Goal: Task Accomplishment & Management: Manage account settings

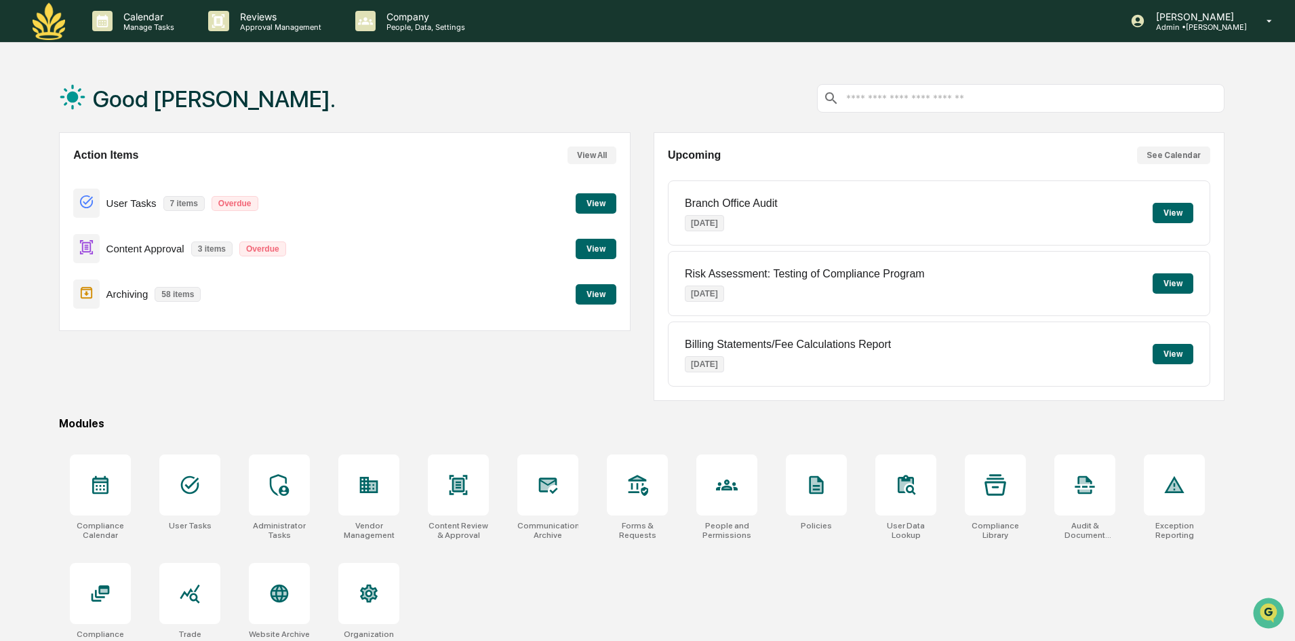
click at [606, 249] on button "View" at bounding box center [596, 249] width 41 height 20
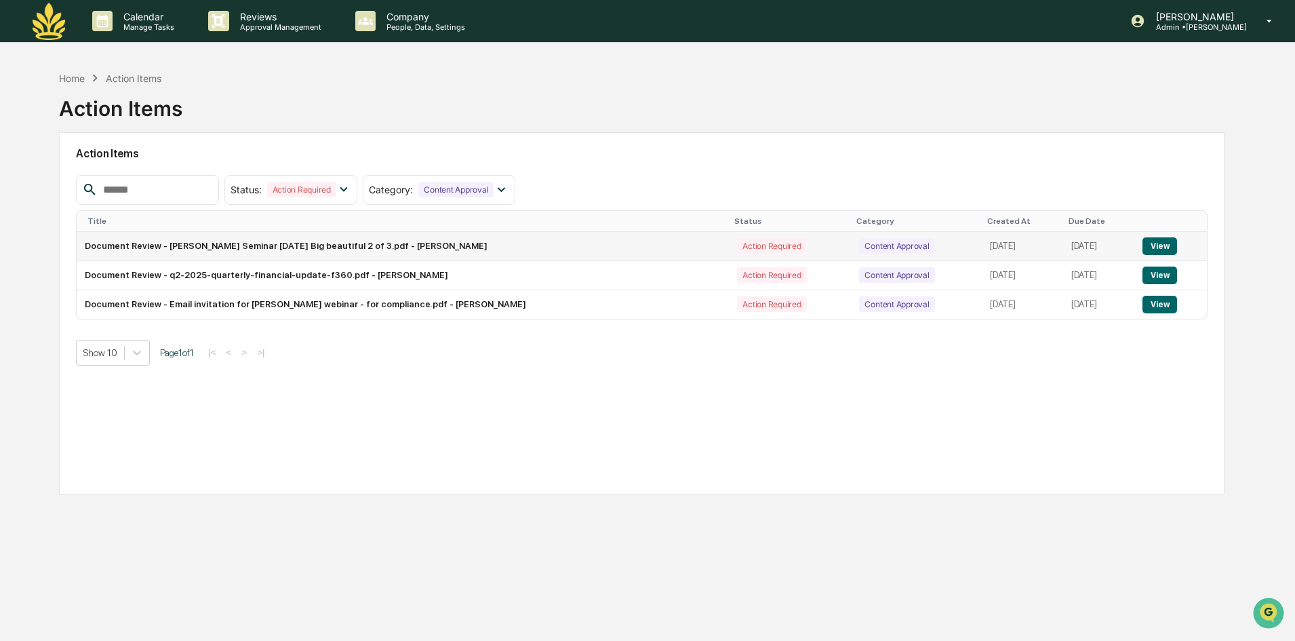
click at [1156, 243] on button "View" at bounding box center [1159, 246] width 35 height 18
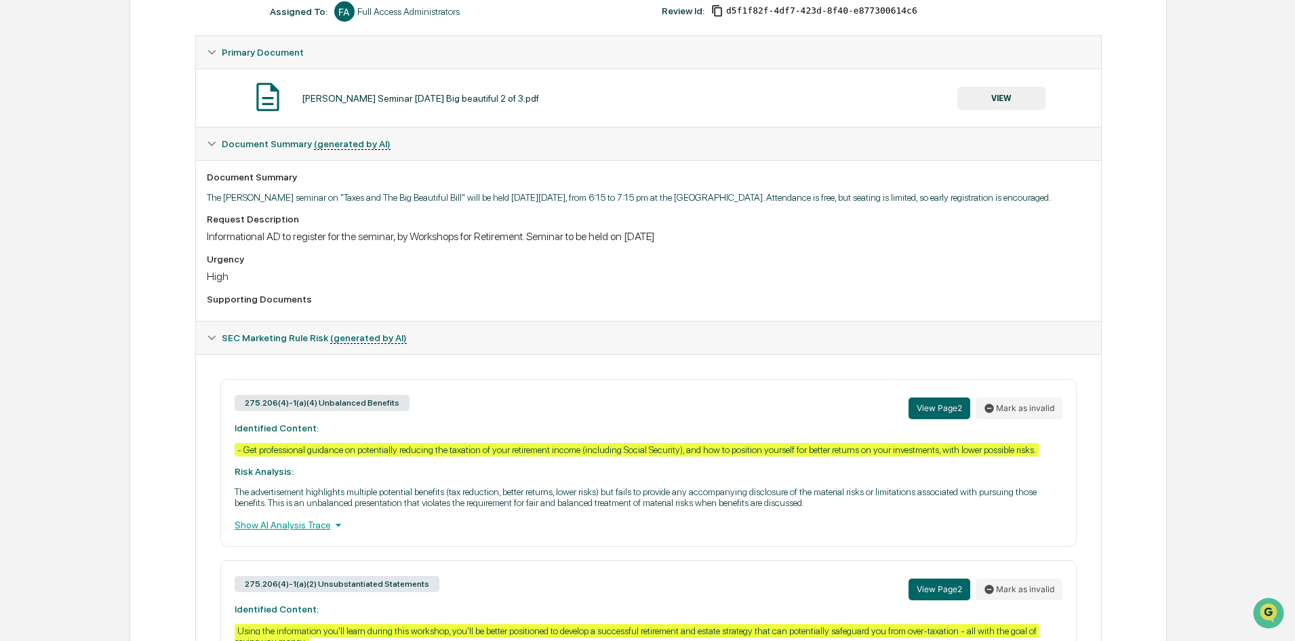
scroll to position [243, 0]
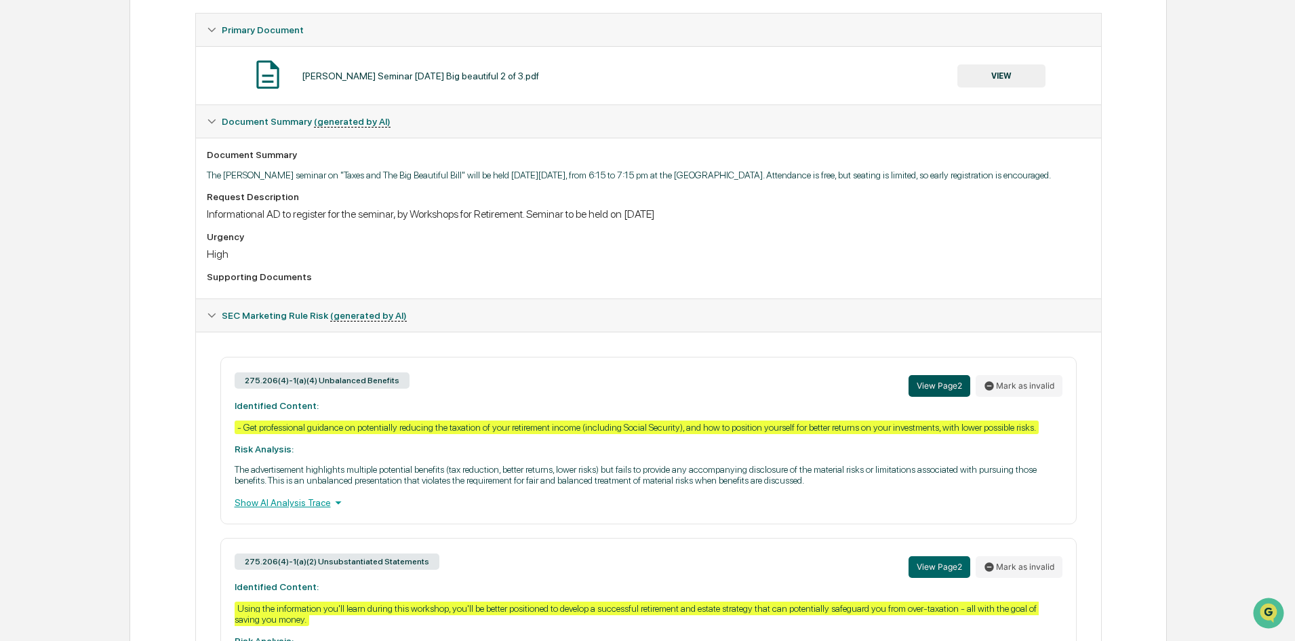
click at [923, 387] on button "View Page 2" at bounding box center [940, 386] width 62 height 22
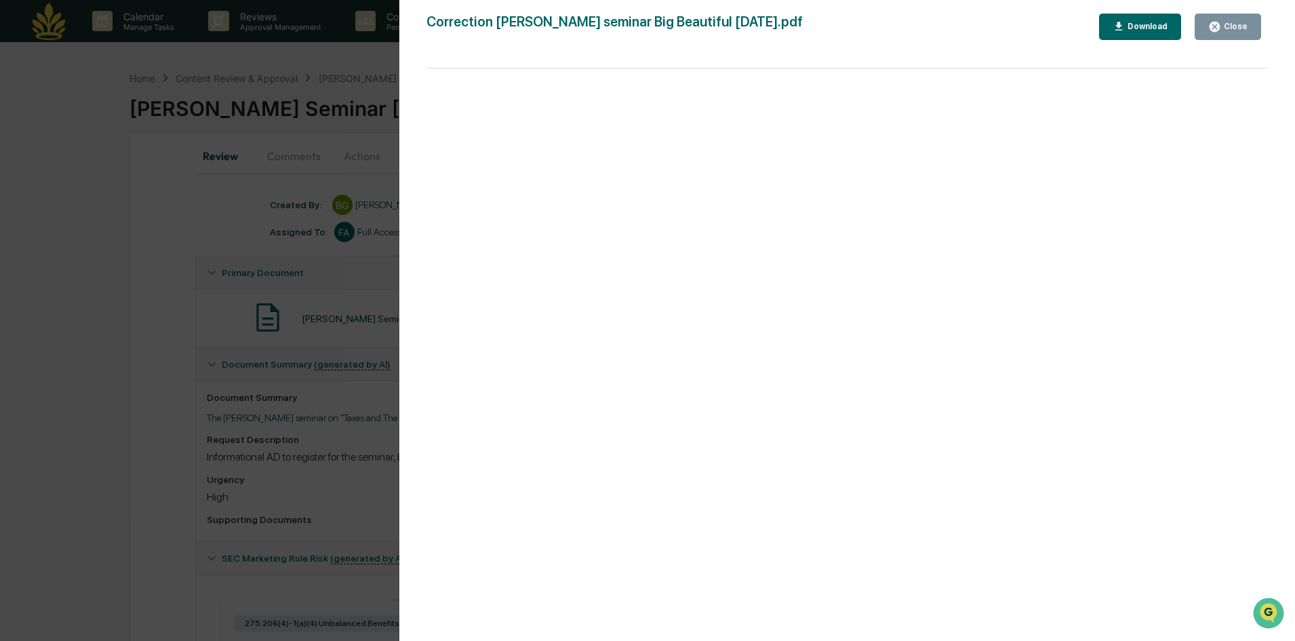
scroll to position [68, 0]
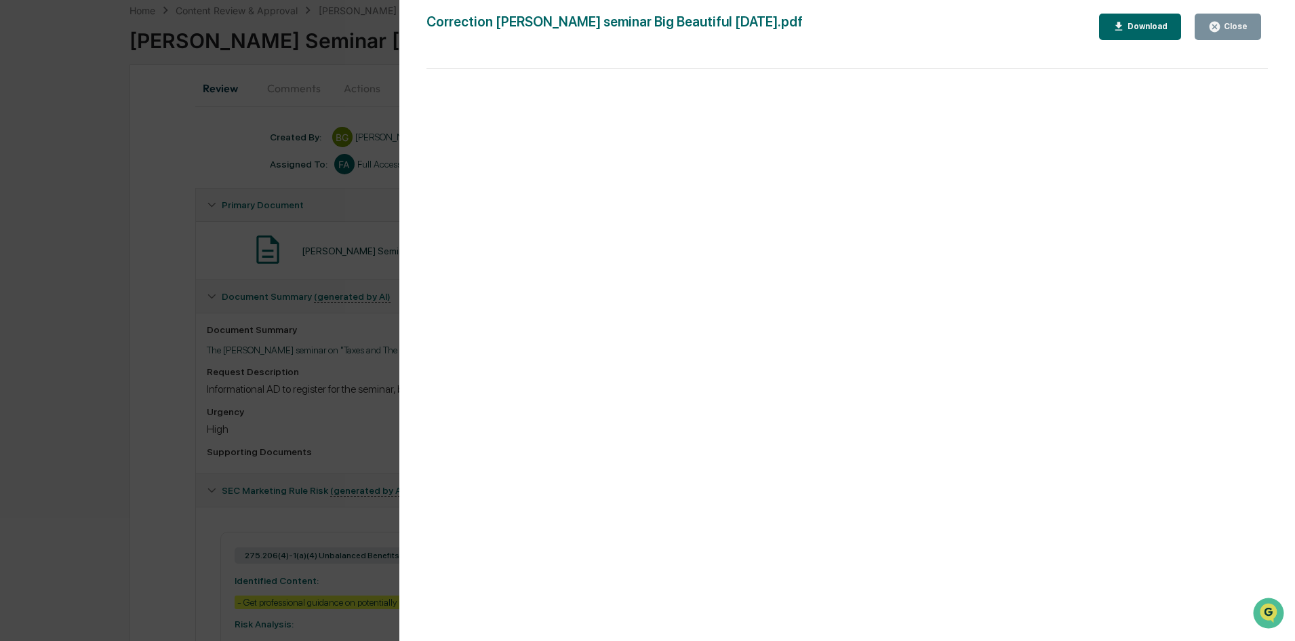
click at [1220, 27] on icon "button" at bounding box center [1215, 27] width 10 height 10
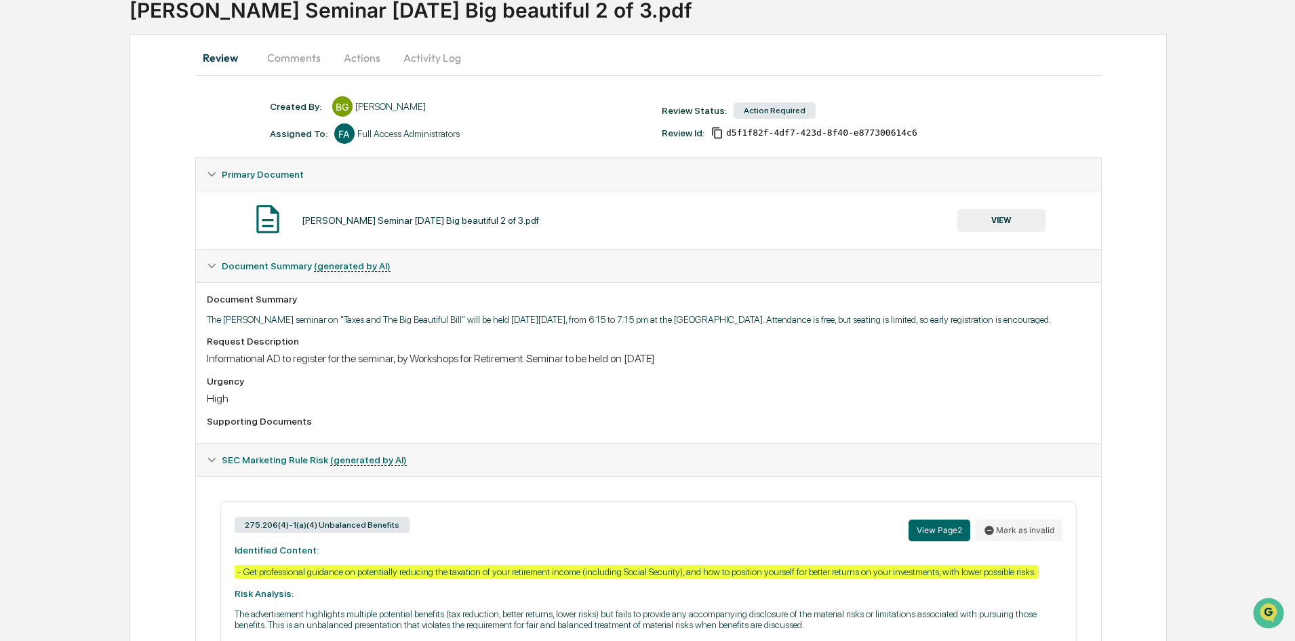
scroll to position [0, 0]
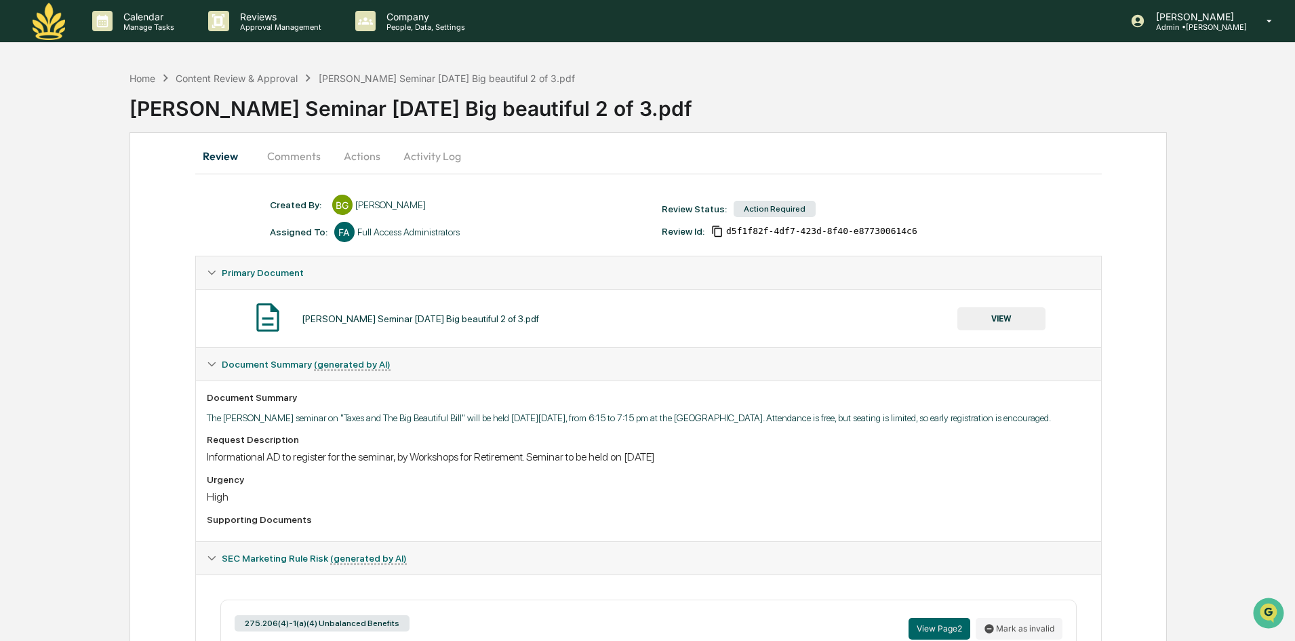
click at [346, 155] on button "Actions" at bounding box center [362, 156] width 61 height 33
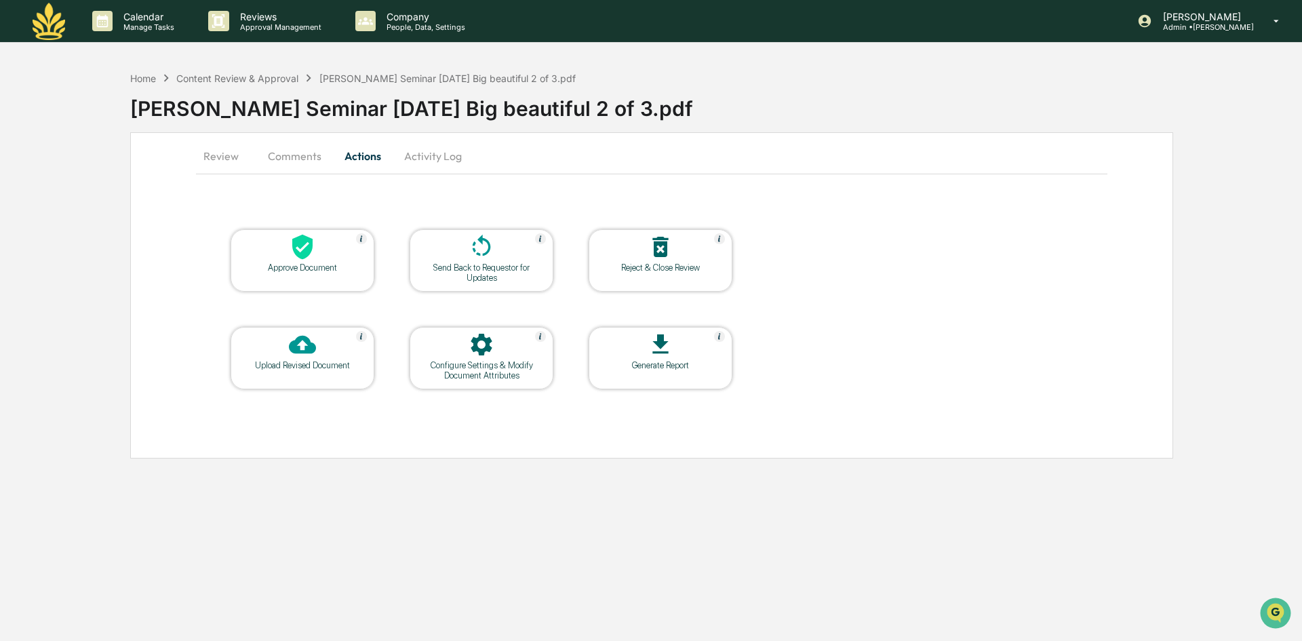
click at [319, 273] on div "Approve Document" at bounding box center [303, 260] width 144 height 62
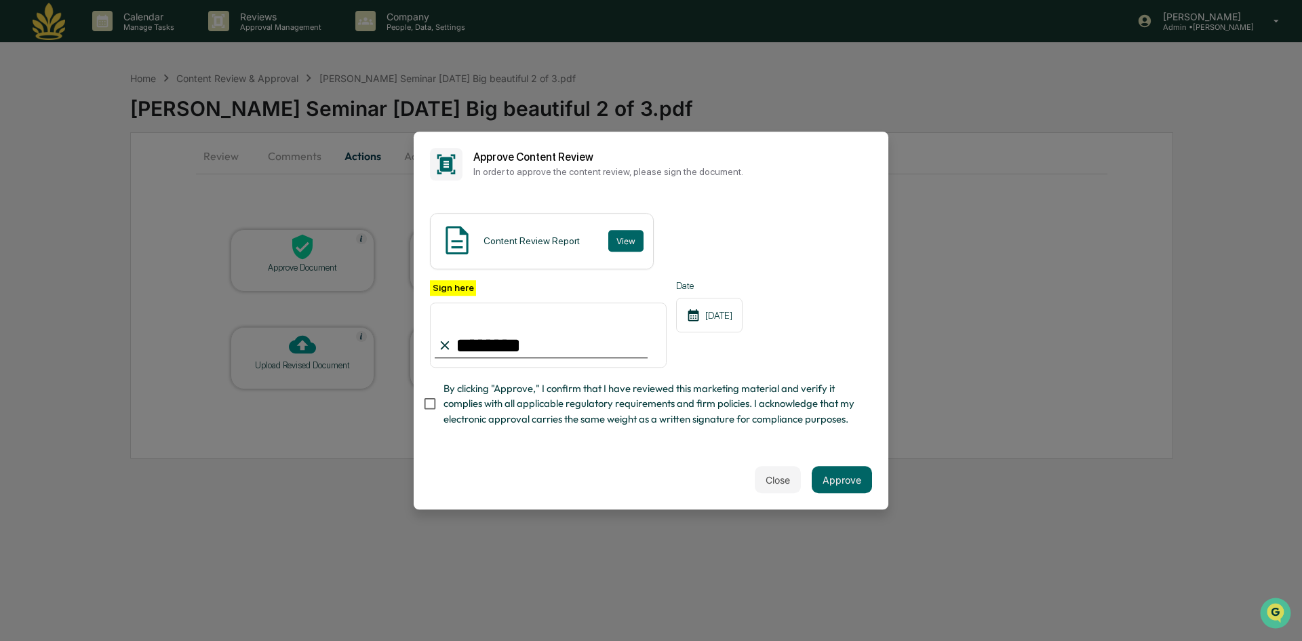
type input "**********"
click at [840, 477] on button "Approve" at bounding box center [842, 479] width 60 height 27
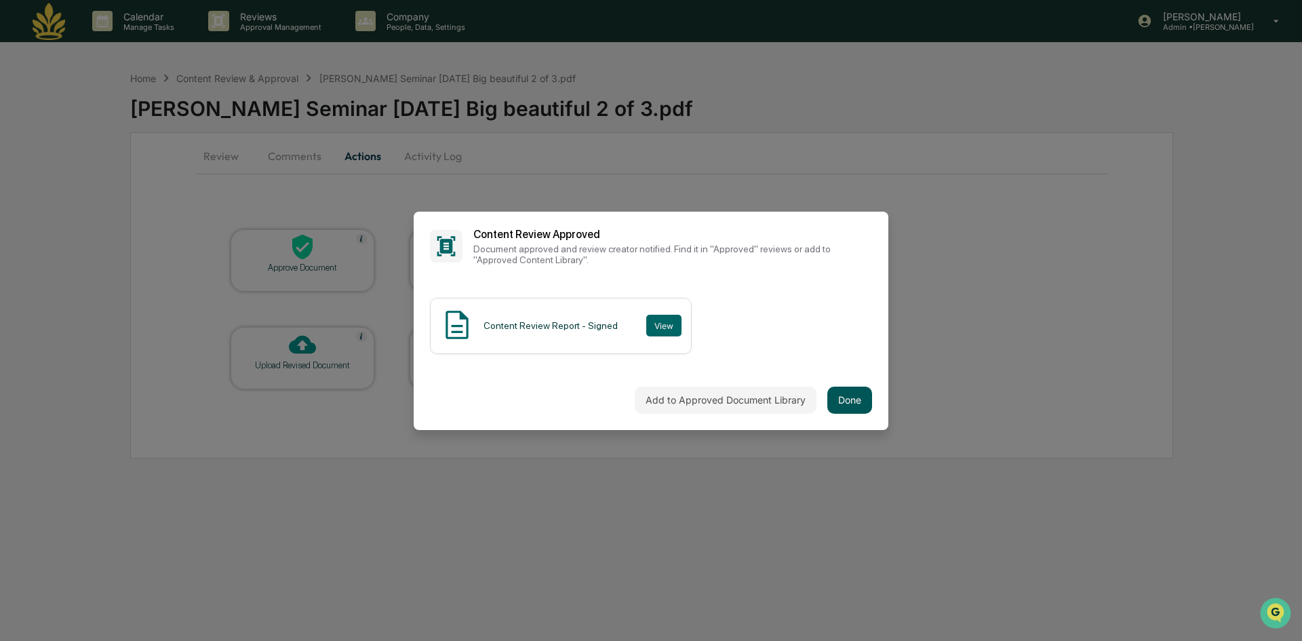
click at [842, 396] on button "Done" at bounding box center [849, 399] width 45 height 27
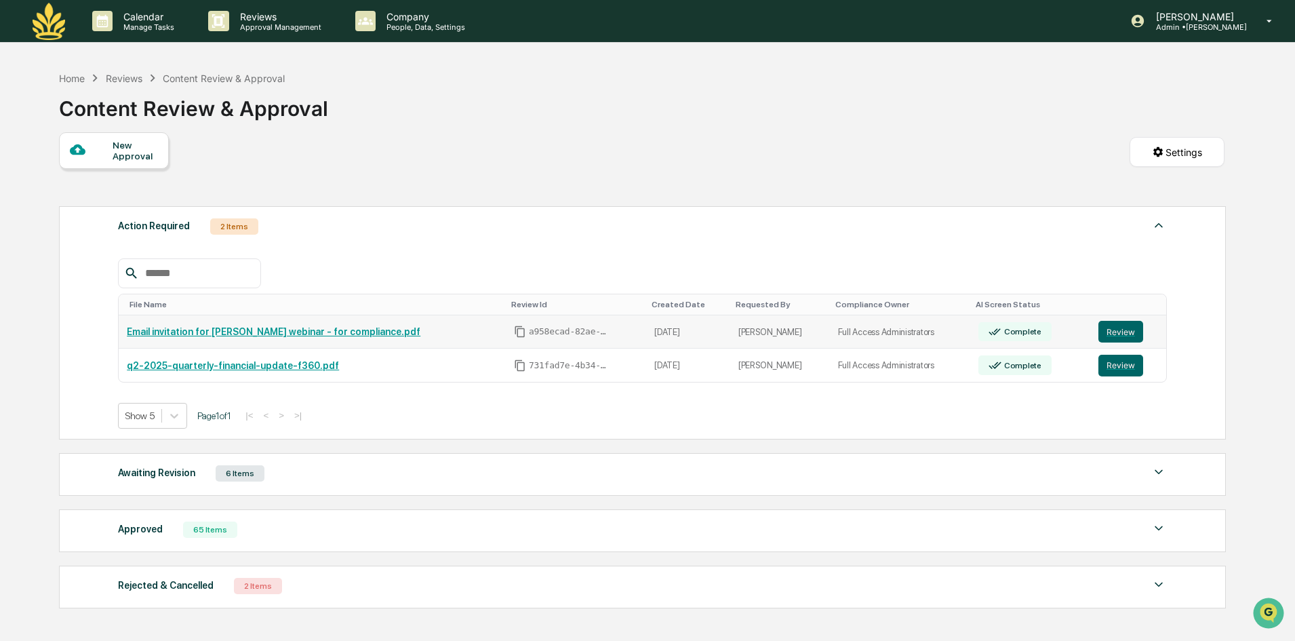
click at [306, 332] on link "Email invitation for [PERSON_NAME] webinar - for compliance.pdf" at bounding box center [274, 331] width 294 height 11
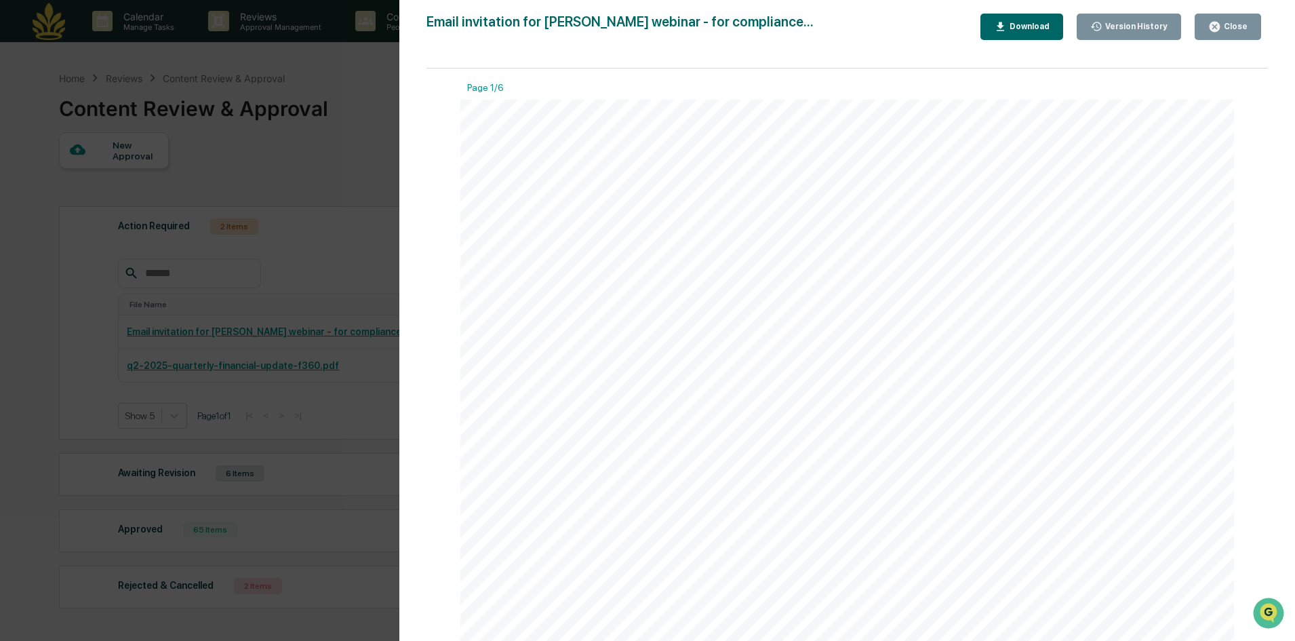
drag, startPoint x: 1235, startPoint y: 17, endPoint x: 1221, endPoint y: 30, distance: 19.2
click at [1235, 18] on button "Close" at bounding box center [1228, 27] width 66 height 26
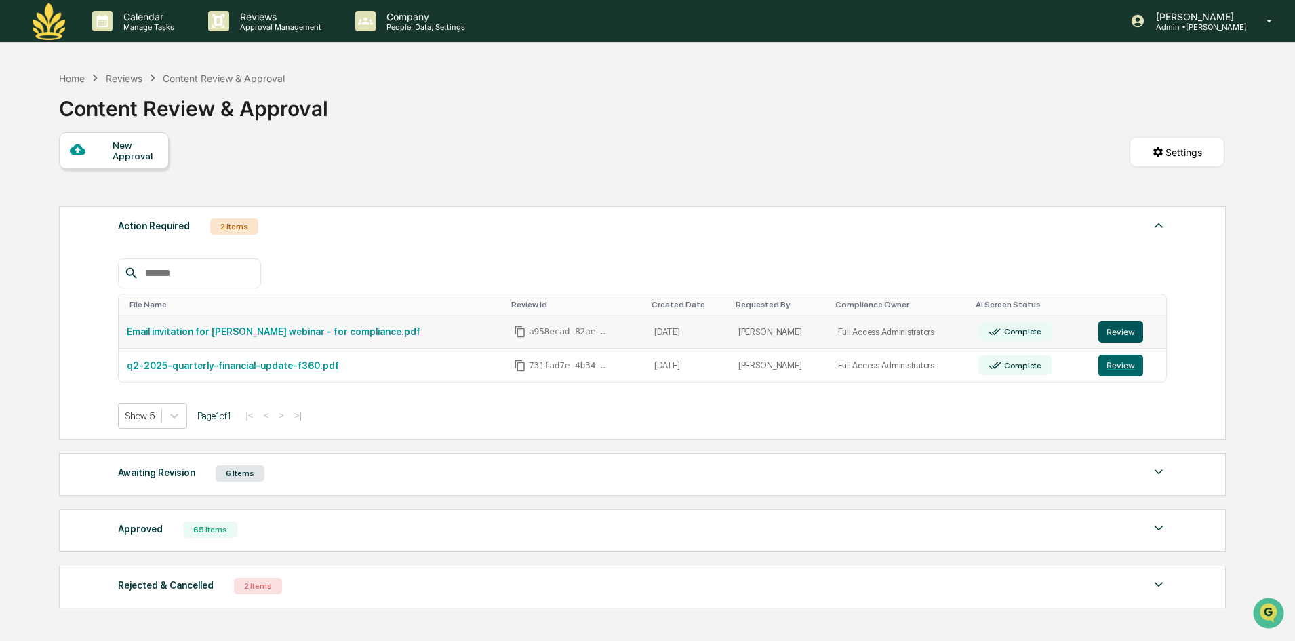
click at [1112, 336] on button "Review" at bounding box center [1120, 332] width 45 height 22
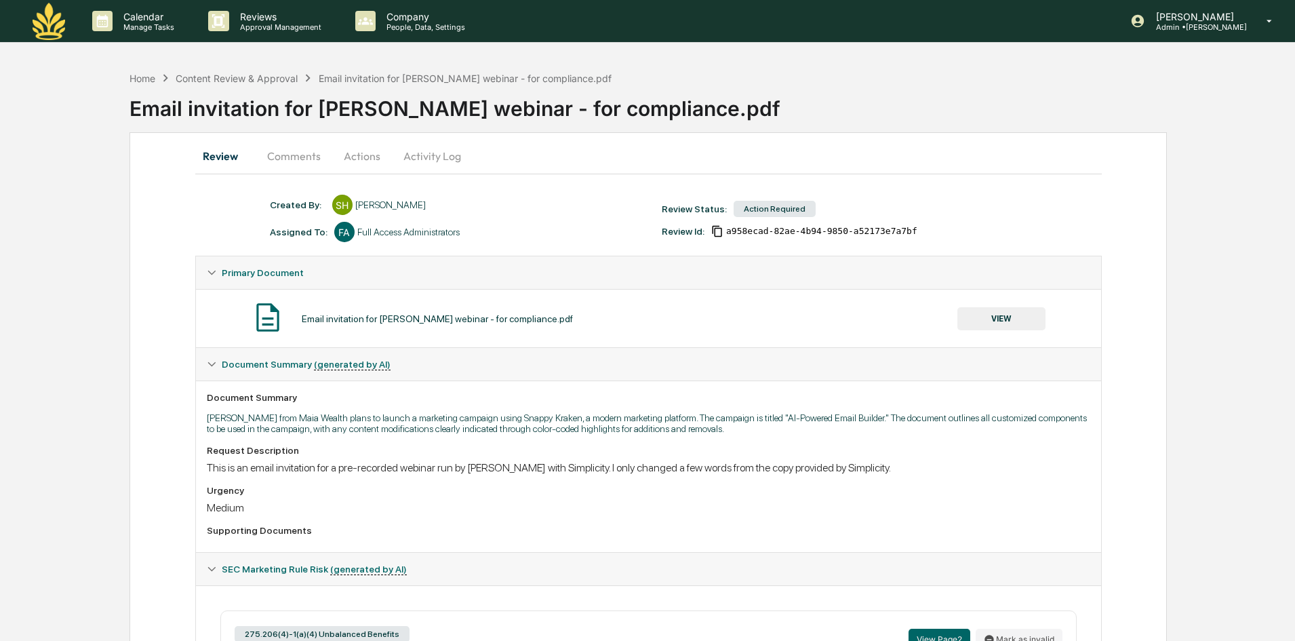
click at [361, 162] on button "Actions" at bounding box center [362, 156] width 61 height 33
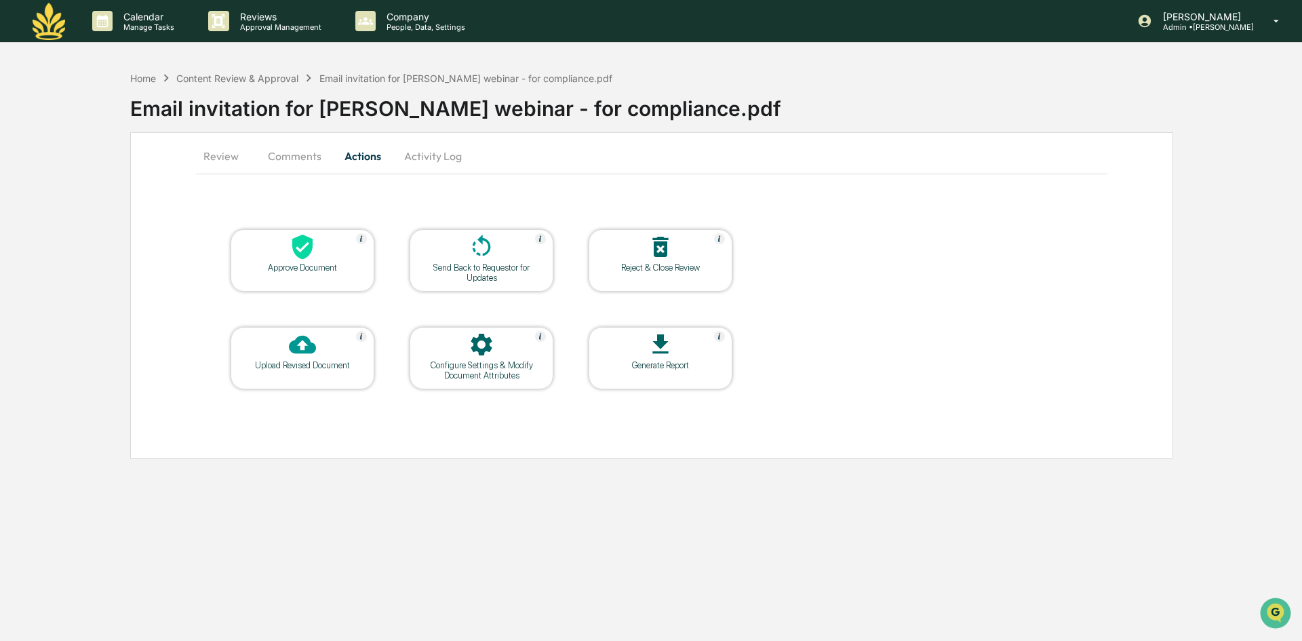
click at [309, 248] on icon at bounding box center [302, 247] width 20 height 25
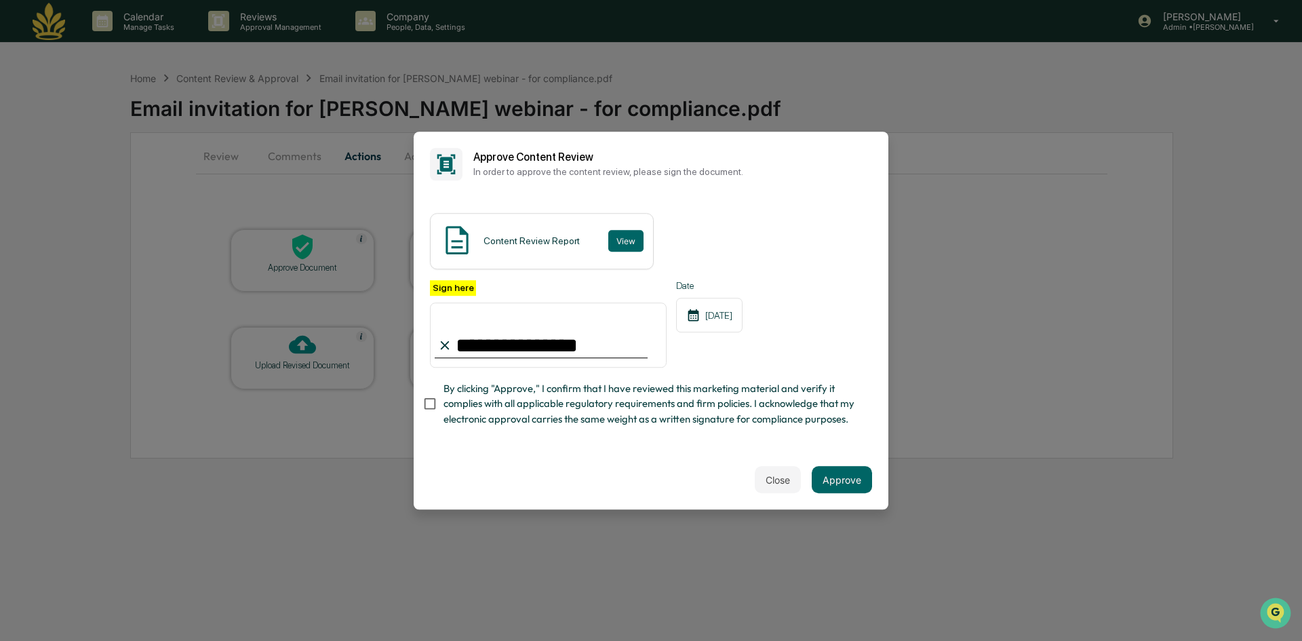
type input "**********"
click at [871, 478] on button "Approve" at bounding box center [842, 479] width 60 height 27
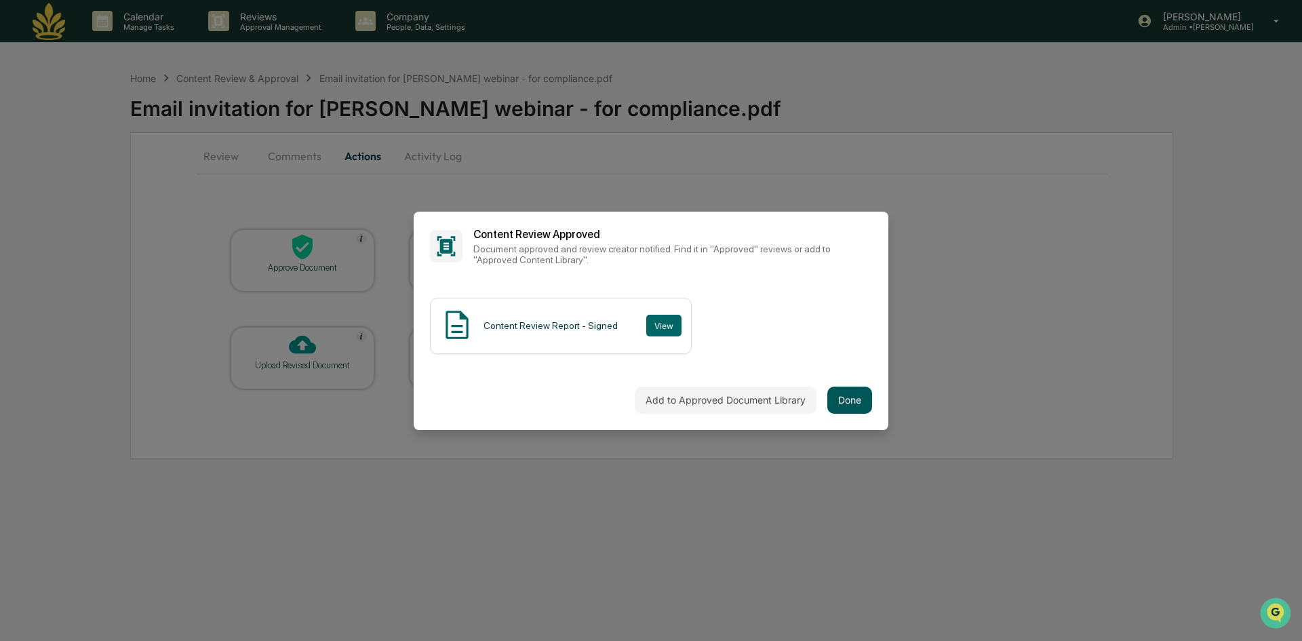
click at [833, 395] on button "Done" at bounding box center [849, 399] width 45 height 27
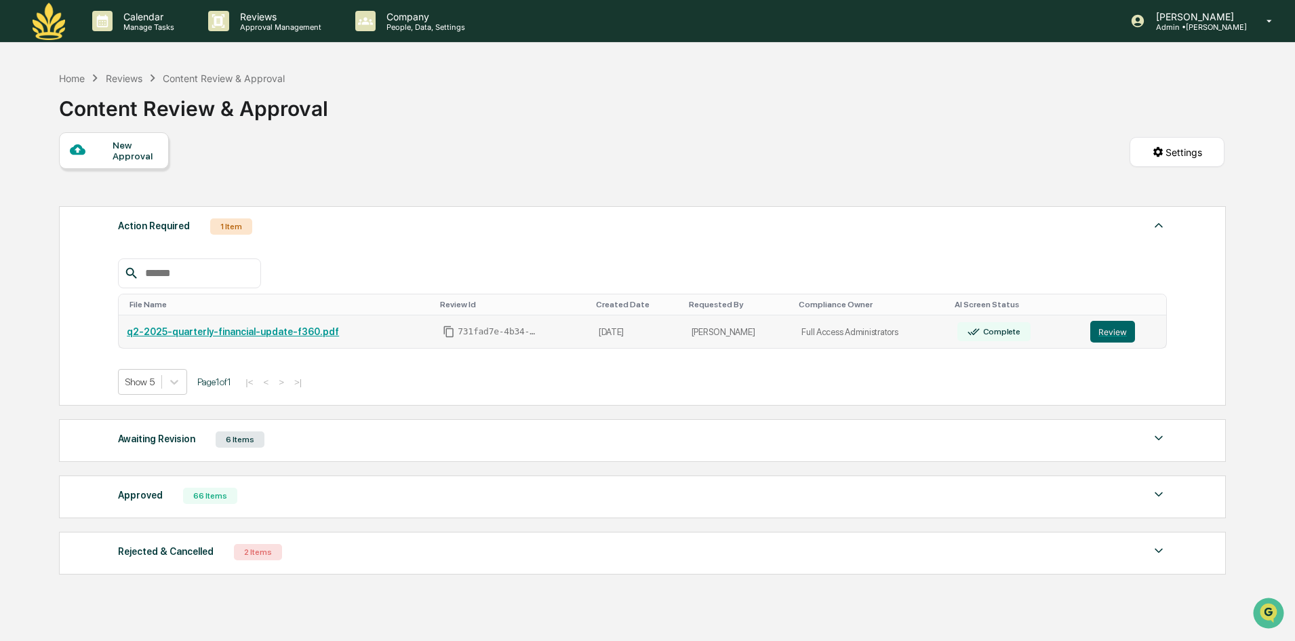
click at [243, 332] on link "q2-2025-quarterly-financial-update-f360.pdf" at bounding box center [233, 331] width 212 height 11
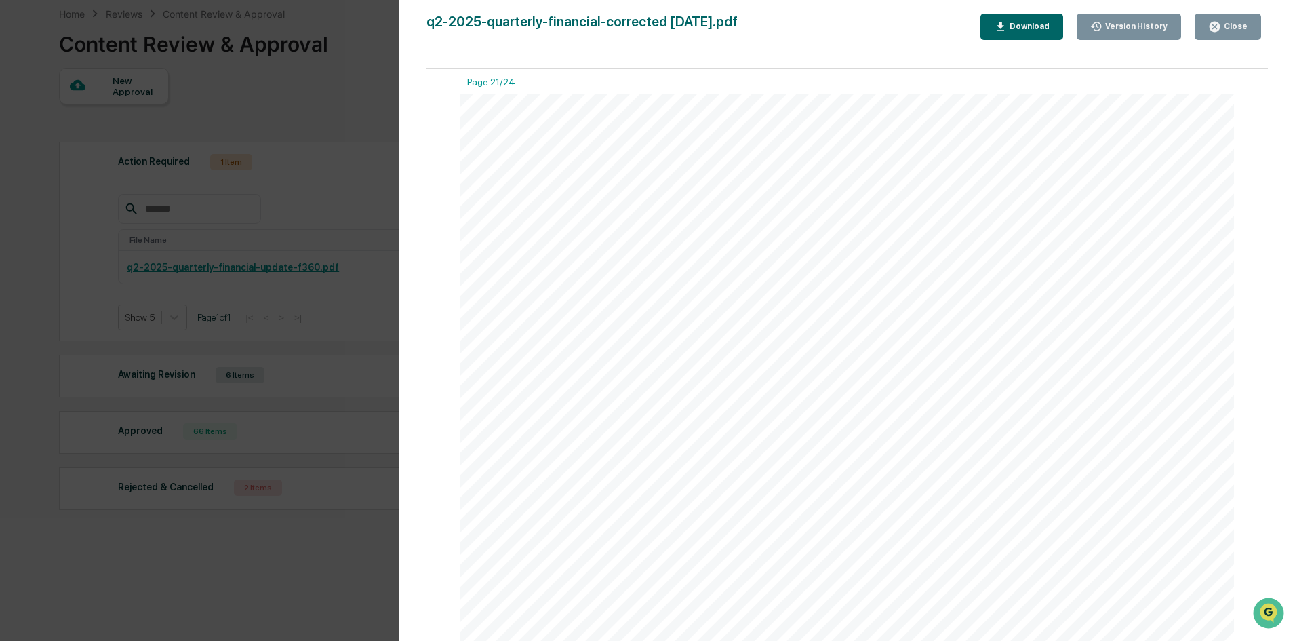
scroll to position [20387, 0]
drag, startPoint x: 1058, startPoint y: 277, endPoint x: 1054, endPoint y: 271, distance: 7.0
drag, startPoint x: 1065, startPoint y: 227, endPoint x: 866, endPoint y: 290, distance: 208.4
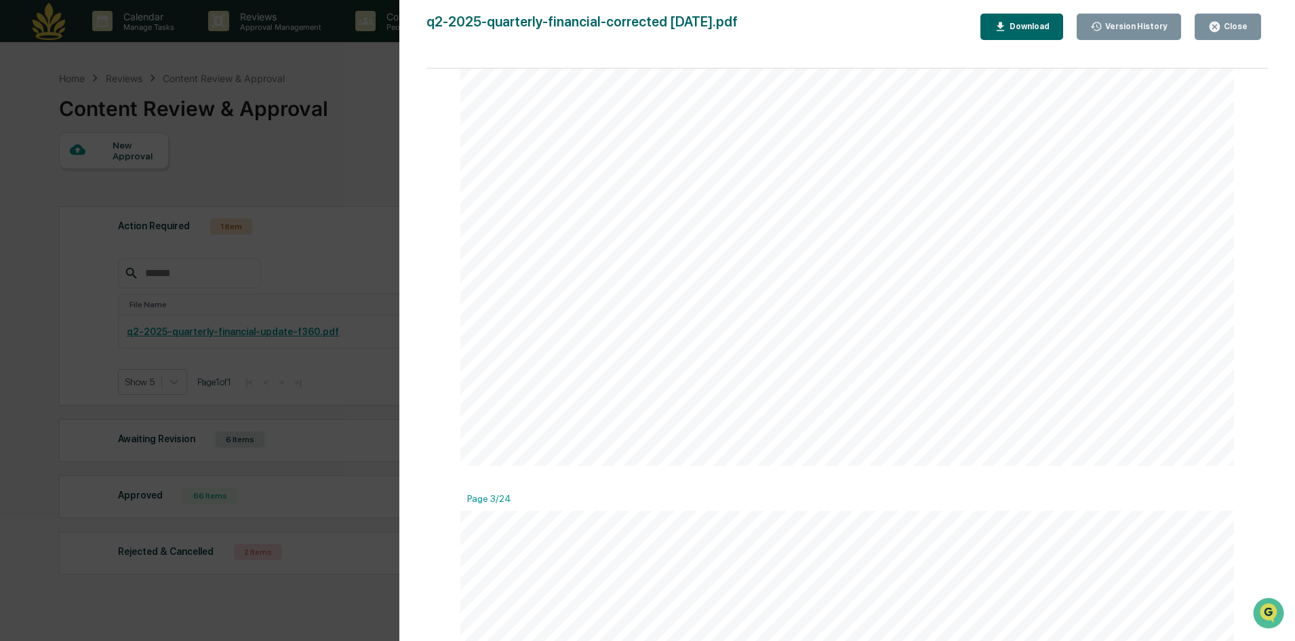
scroll to position [1612, 0]
drag, startPoint x: 1241, startPoint y: 23, endPoint x: 1199, endPoint y: 24, distance: 42.7
click at [1240, 25] on div "Close" at bounding box center [1234, 26] width 26 height 9
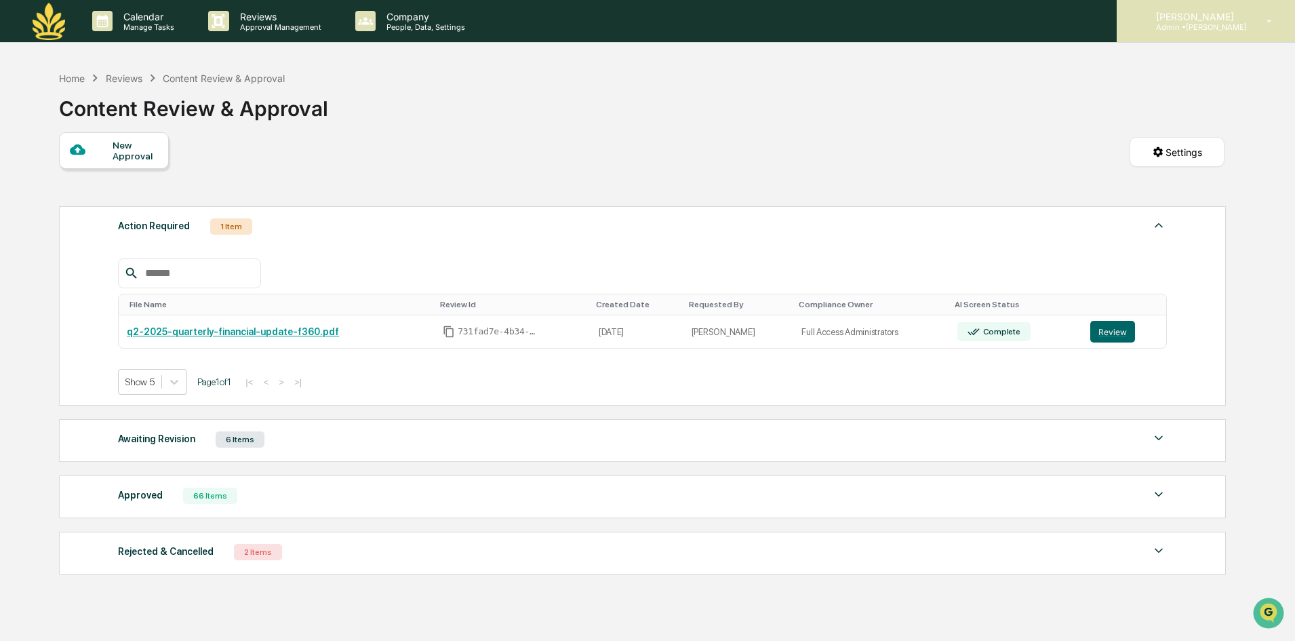
click at [1219, 25] on p "Admin • Maia Wealth" at bounding box center [1196, 26] width 102 height 9
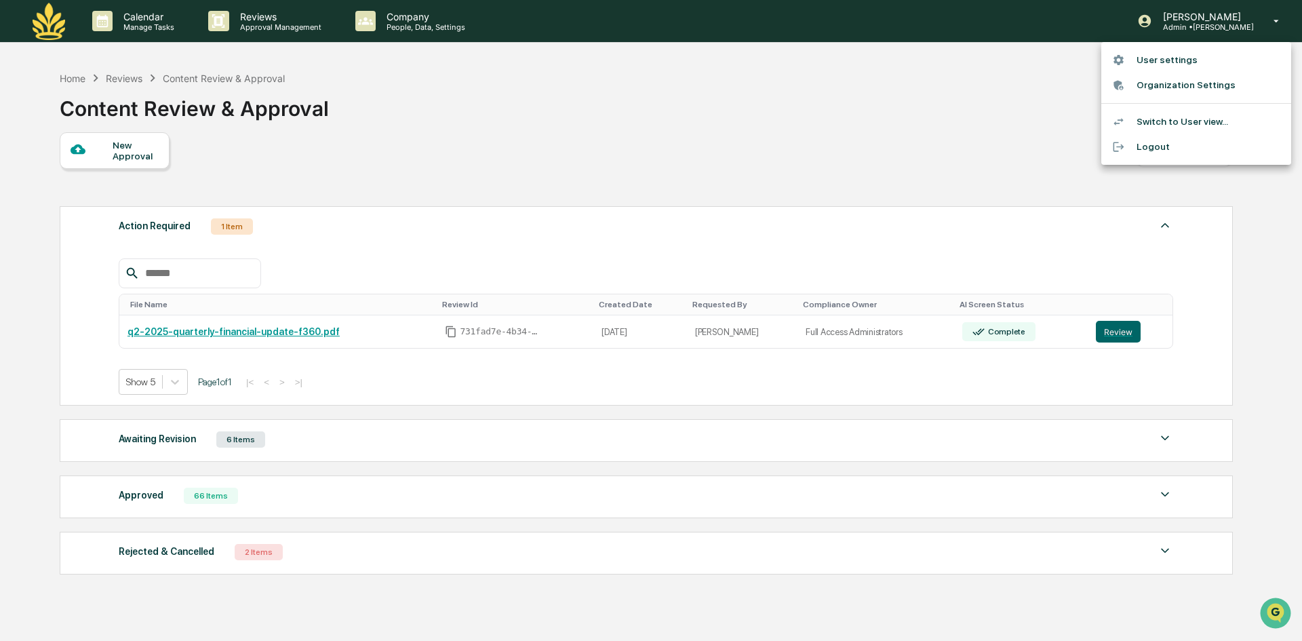
click at [806, 118] on div at bounding box center [651, 320] width 1302 height 641
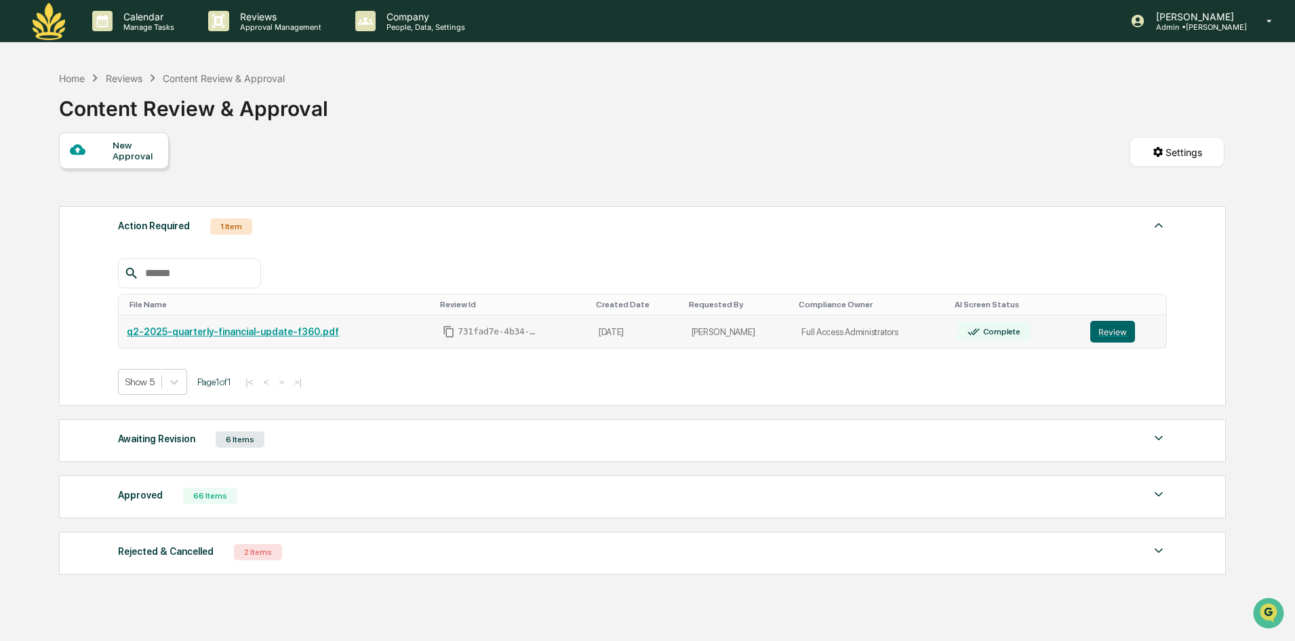
click at [285, 334] on link "q2-2025-quarterly-financial-update-f360.pdf" at bounding box center [233, 331] width 212 height 11
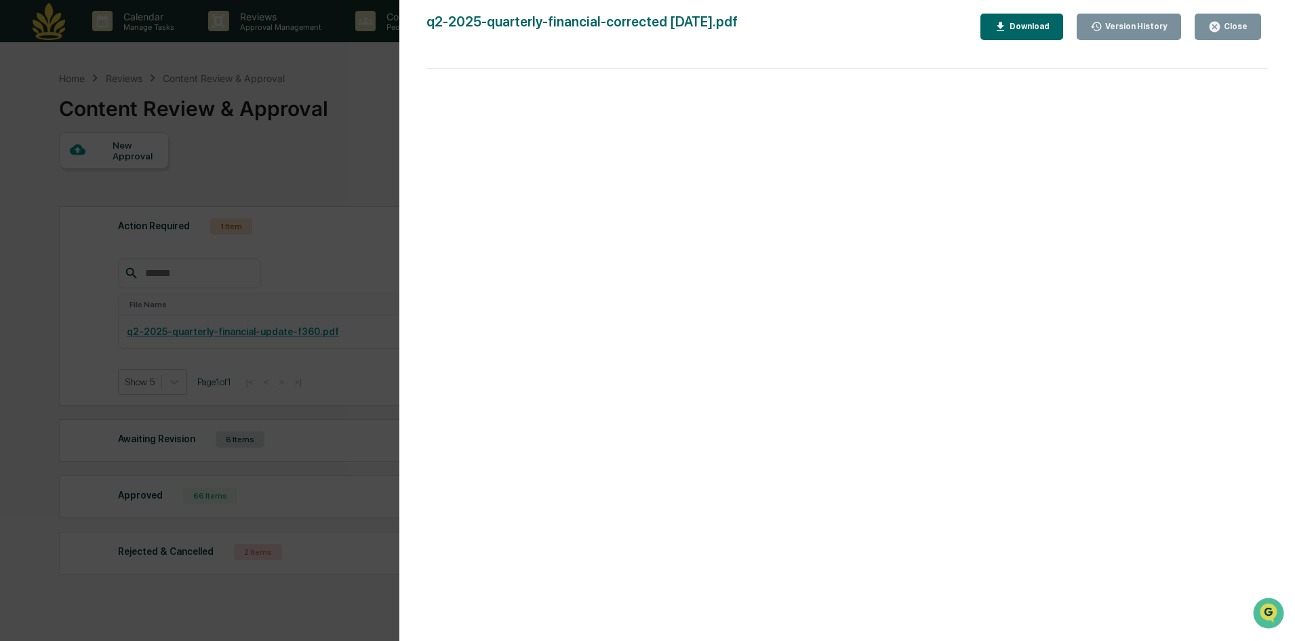
click at [1225, 20] on div "Close" at bounding box center [1227, 26] width 39 height 13
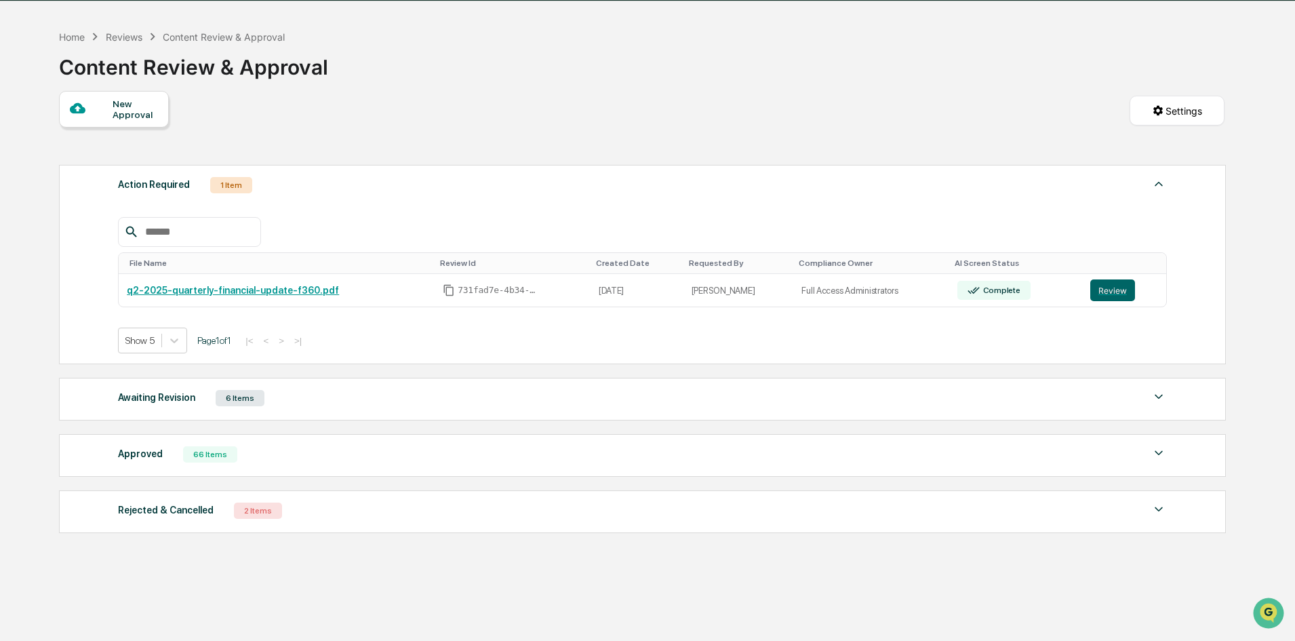
scroll to position [64, 0]
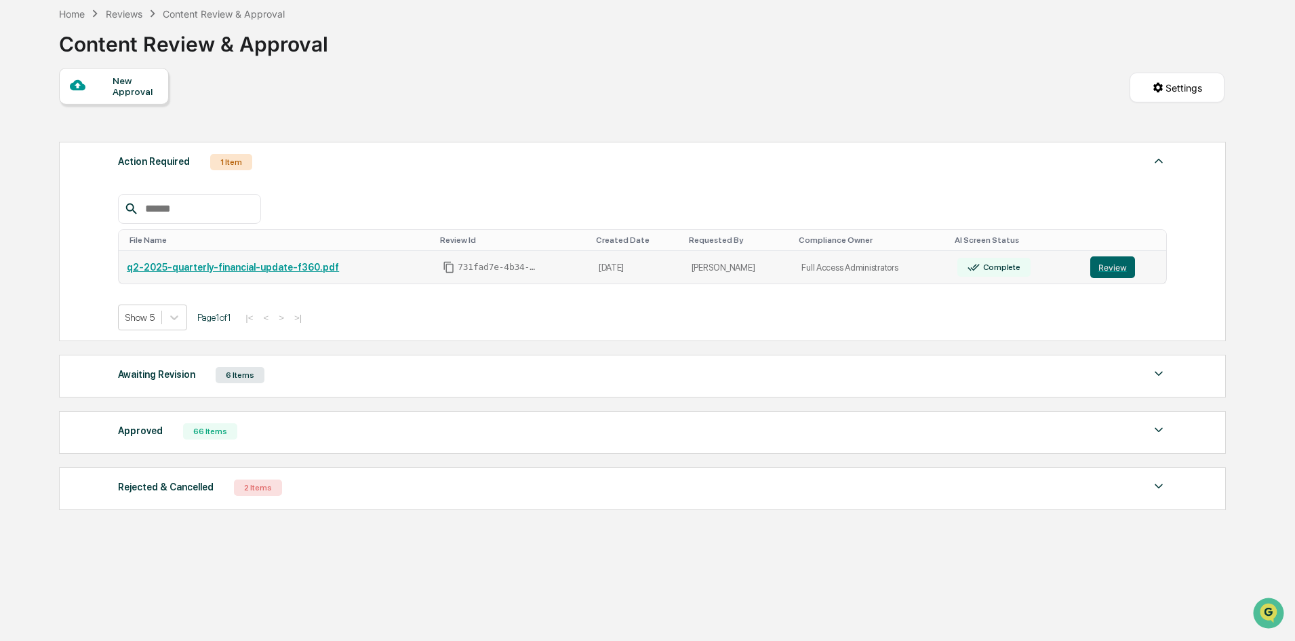
click at [308, 268] on link "q2-2025-quarterly-financial-update-f360.pdf" at bounding box center [233, 267] width 212 height 11
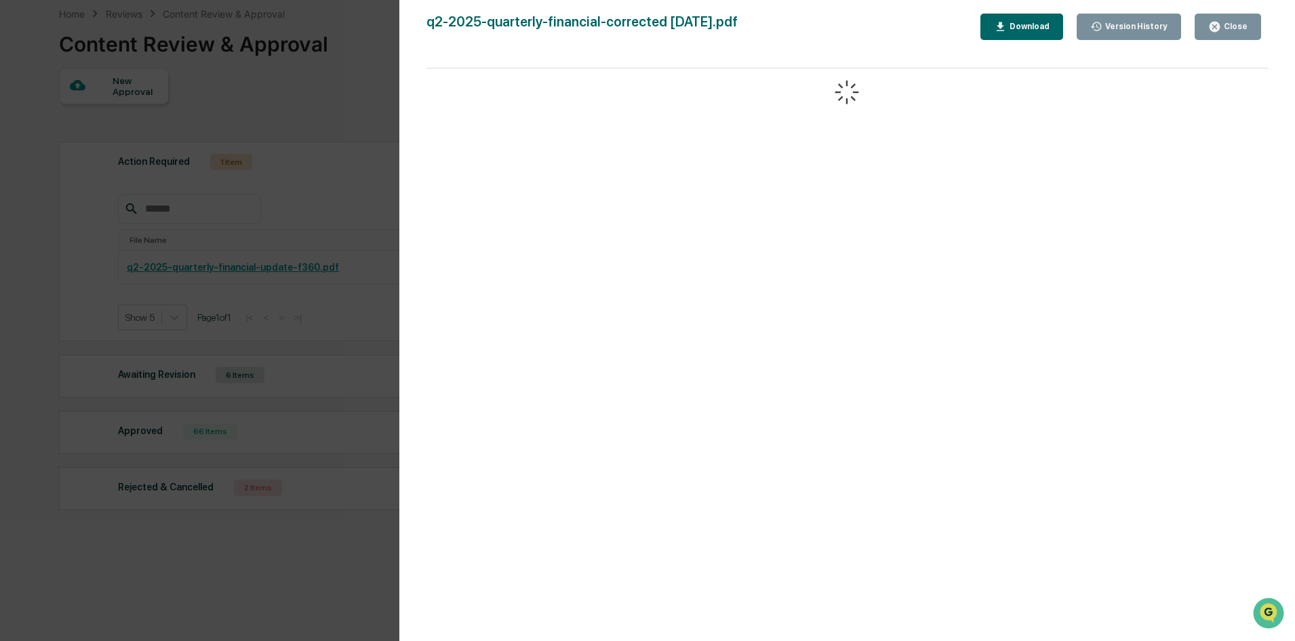
click at [1240, 20] on button "Close" at bounding box center [1228, 27] width 66 height 26
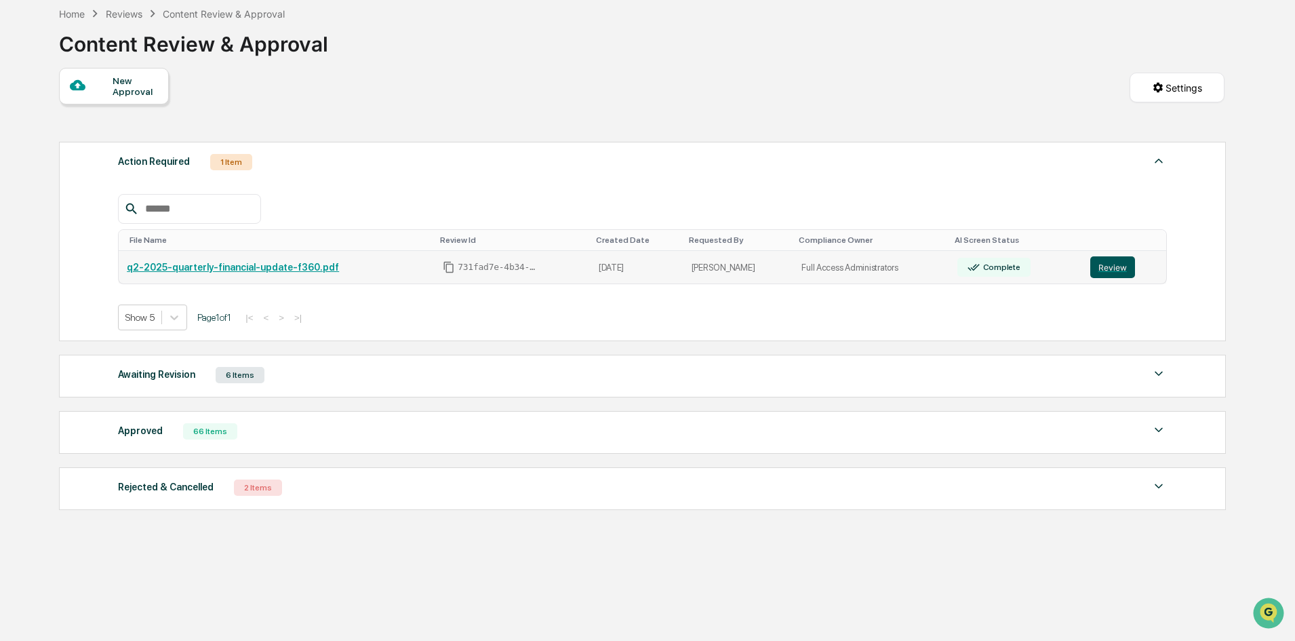
click at [1105, 265] on button "Review" at bounding box center [1112, 267] width 45 height 22
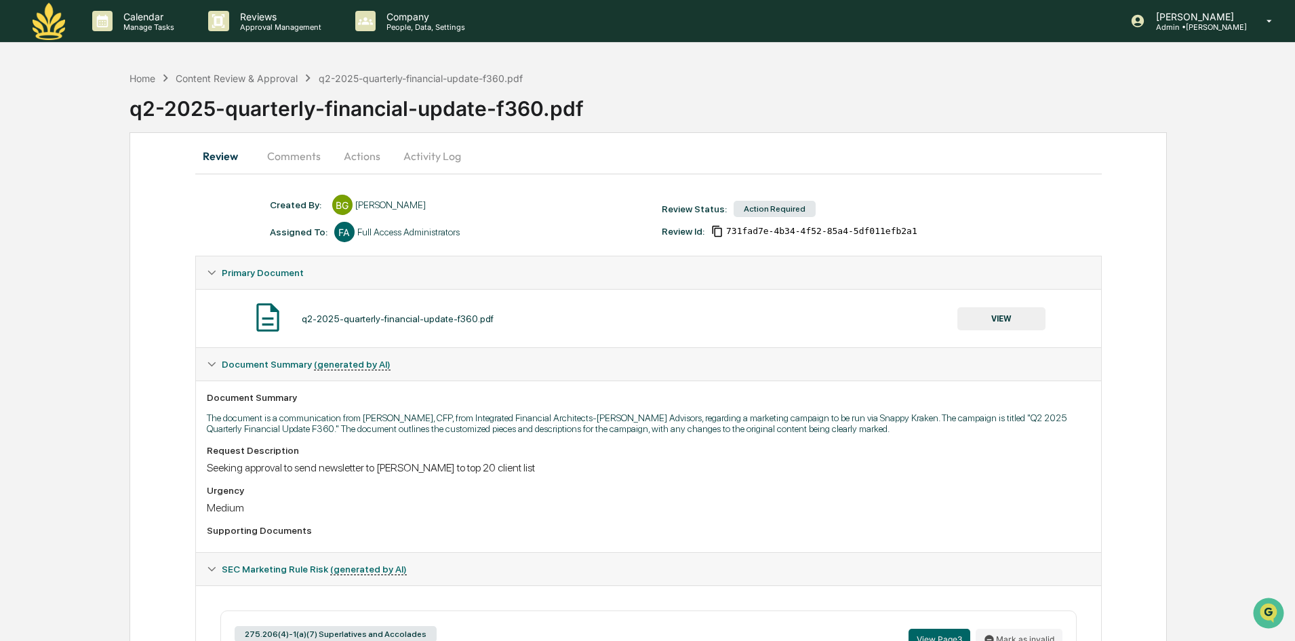
click at [360, 157] on button "Actions" at bounding box center [362, 156] width 61 height 33
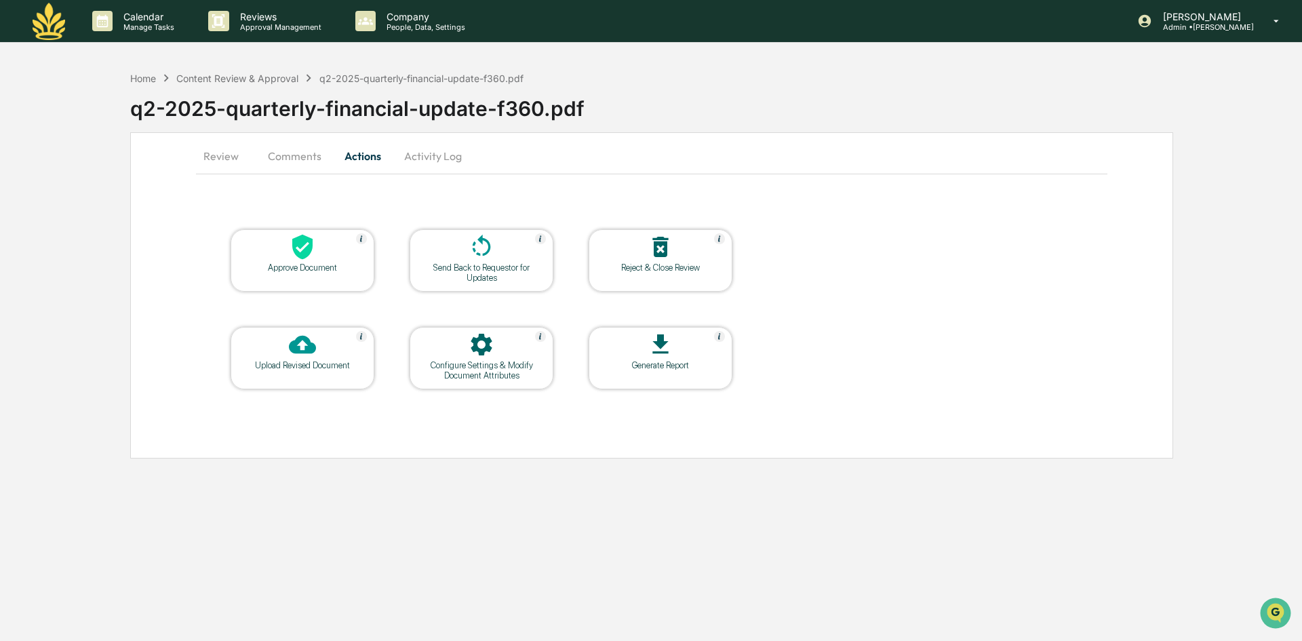
click at [321, 252] on div at bounding box center [303, 247] width 136 height 29
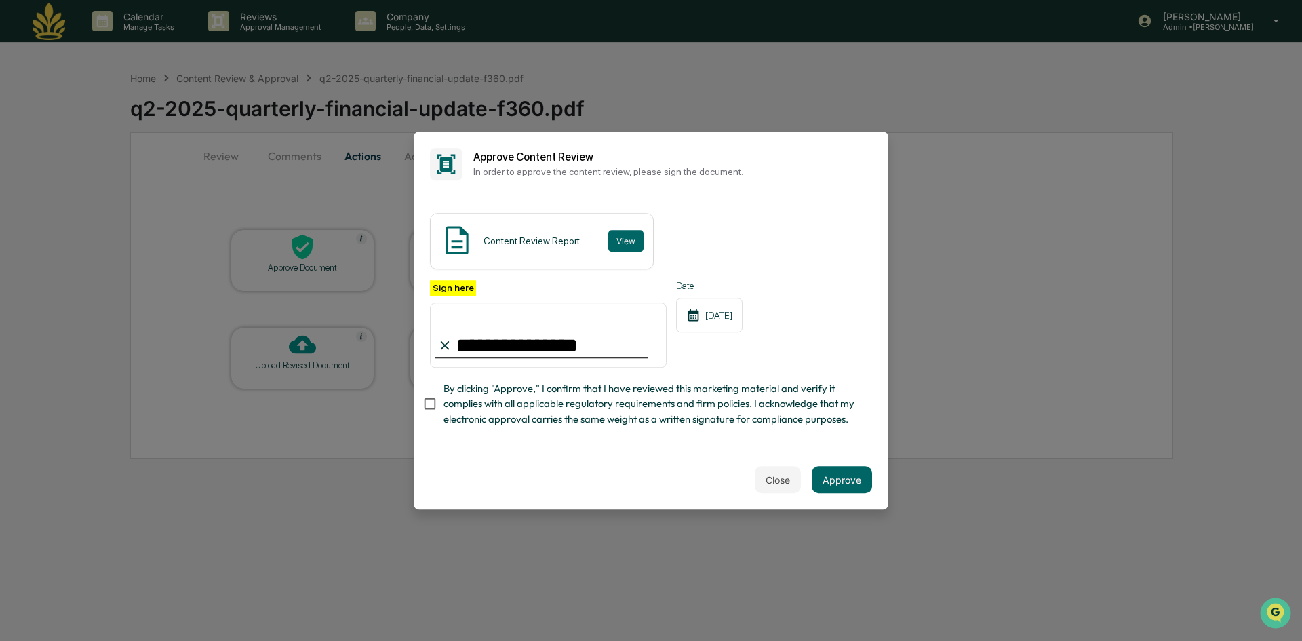
type input "**********"
click at [862, 476] on button "Approve" at bounding box center [842, 479] width 60 height 27
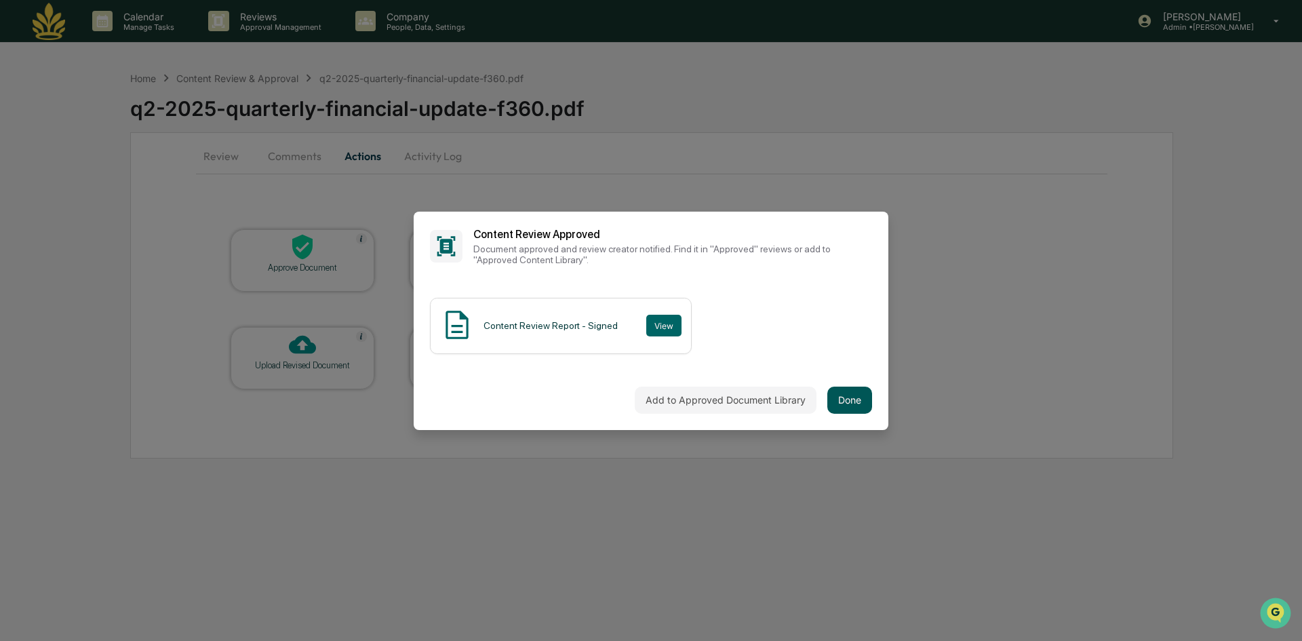
click at [862, 405] on button "Done" at bounding box center [849, 399] width 45 height 27
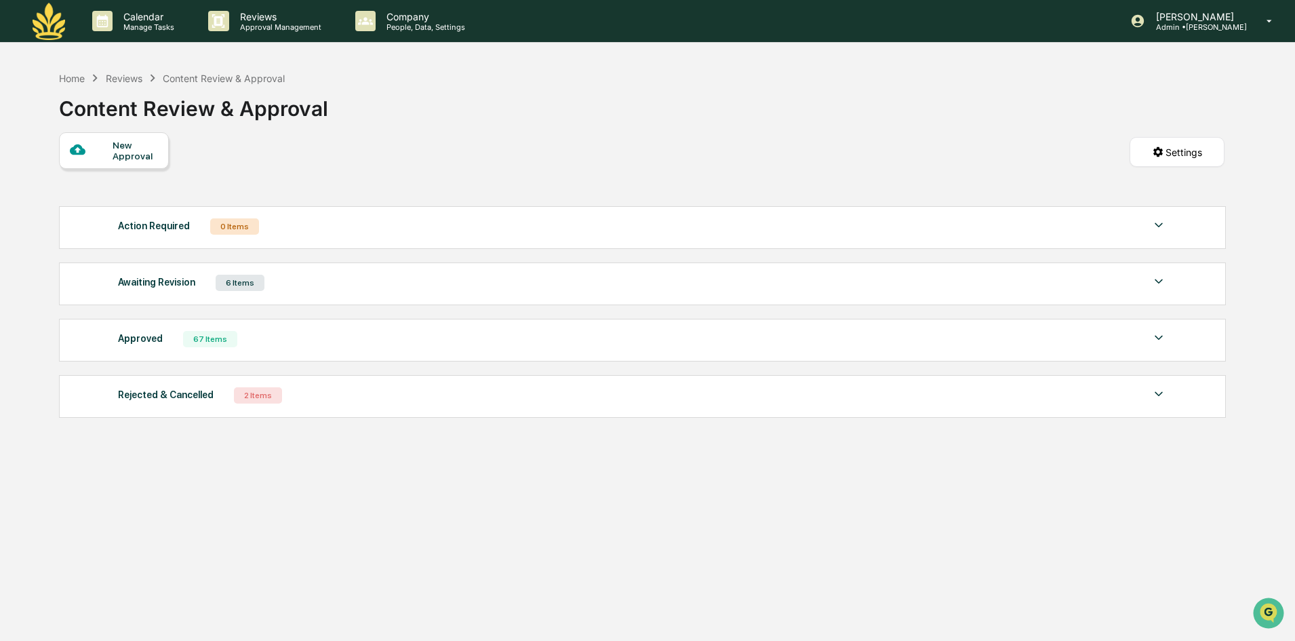
click at [304, 287] on div "Awaiting Revision 6 Items" at bounding box center [642, 282] width 1049 height 19
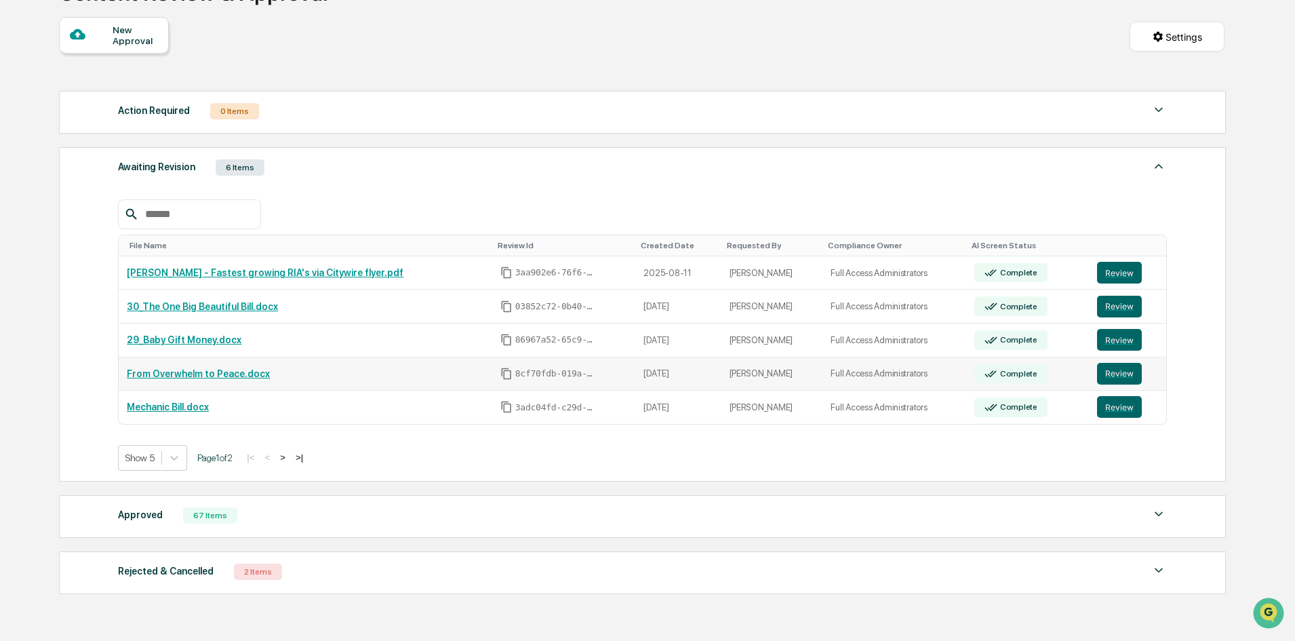
scroll to position [192, 0]
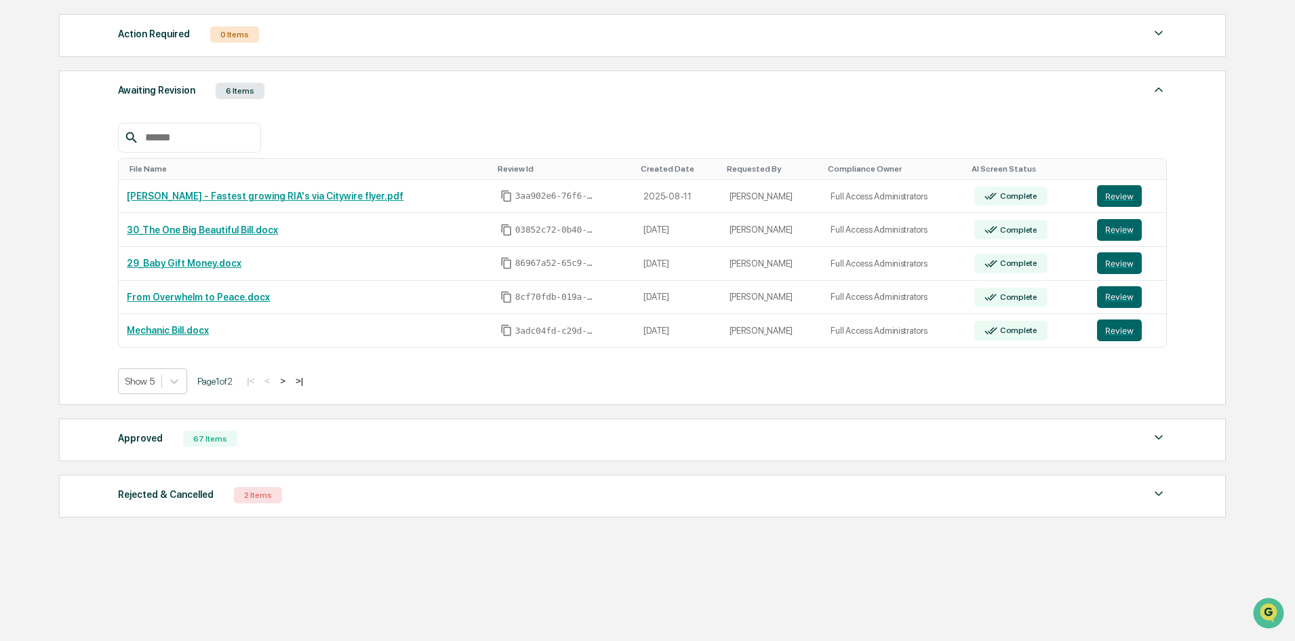
click at [373, 494] on div "Rejected & Cancelled 2 Items" at bounding box center [642, 494] width 1049 height 19
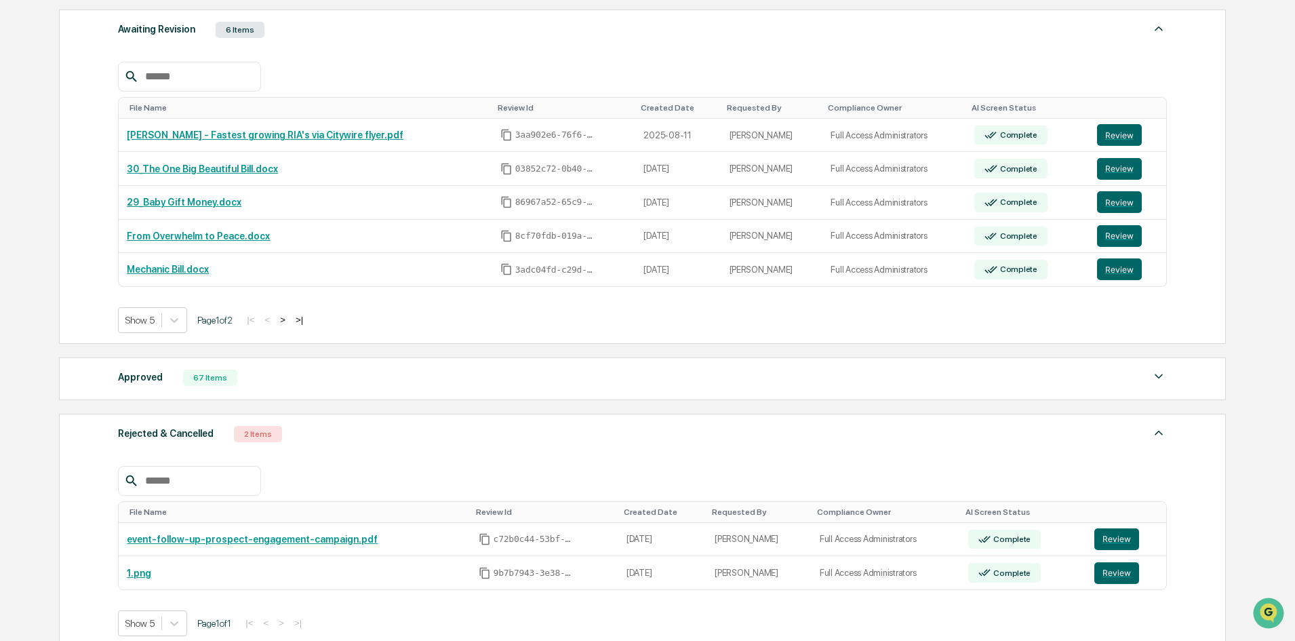
scroll to position [0, 0]
